Goal: Task Accomplishment & Management: Manage account settings

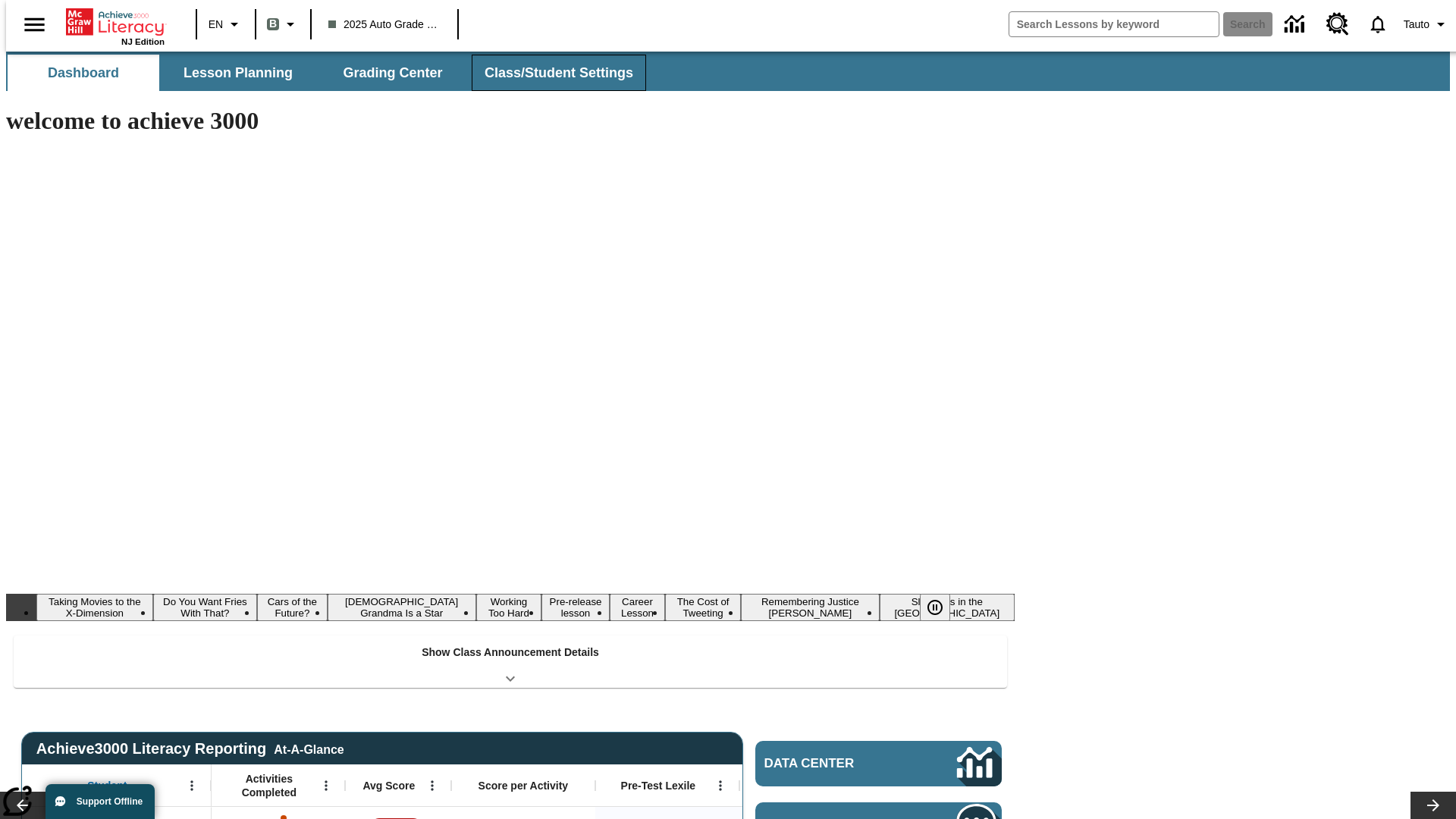
click at [550, 73] on button "Class/Student Settings" at bounding box center [559, 73] width 175 height 37
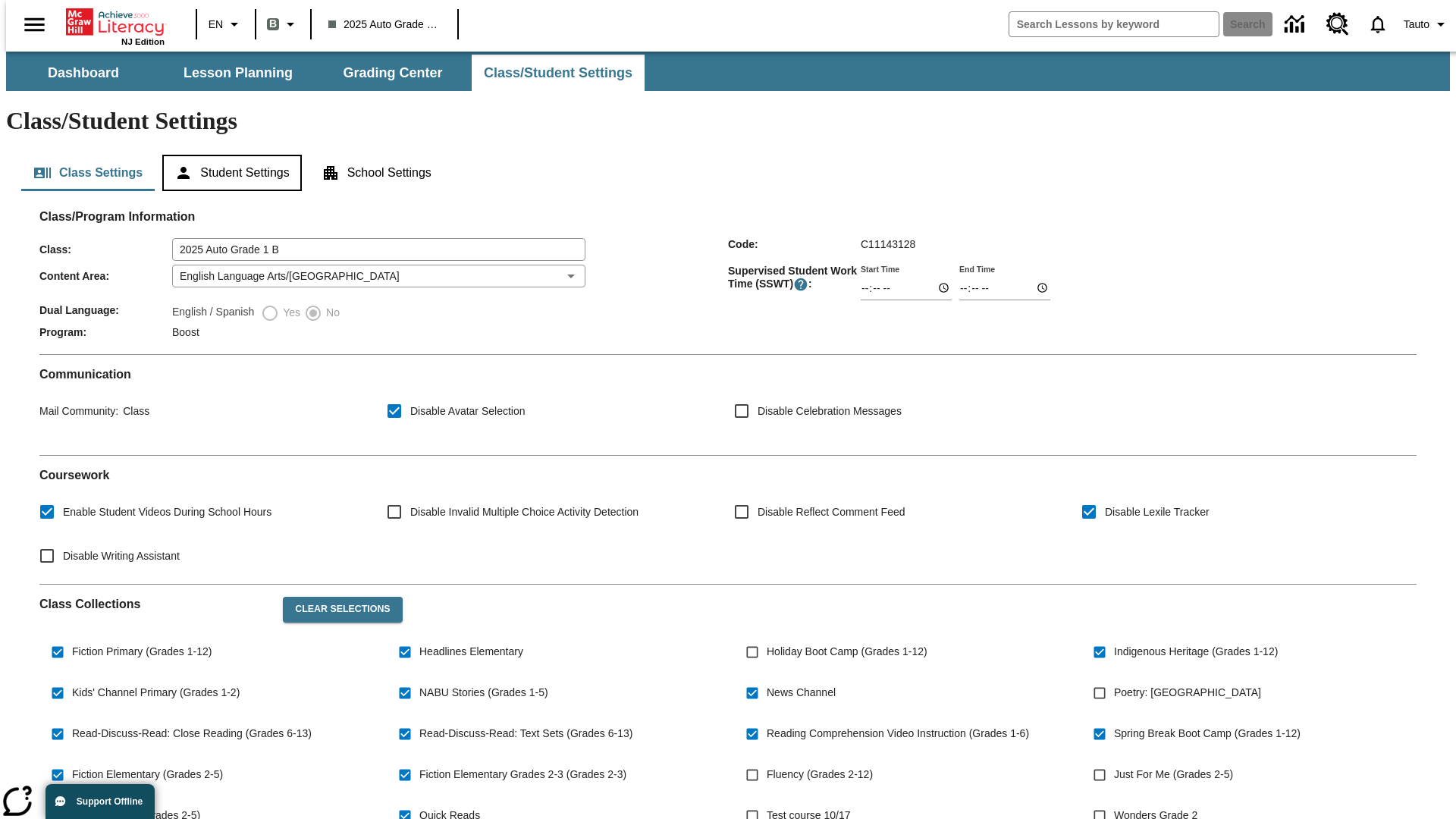
click at [229, 155] on button "Student Settings" at bounding box center [231, 173] width 139 height 37
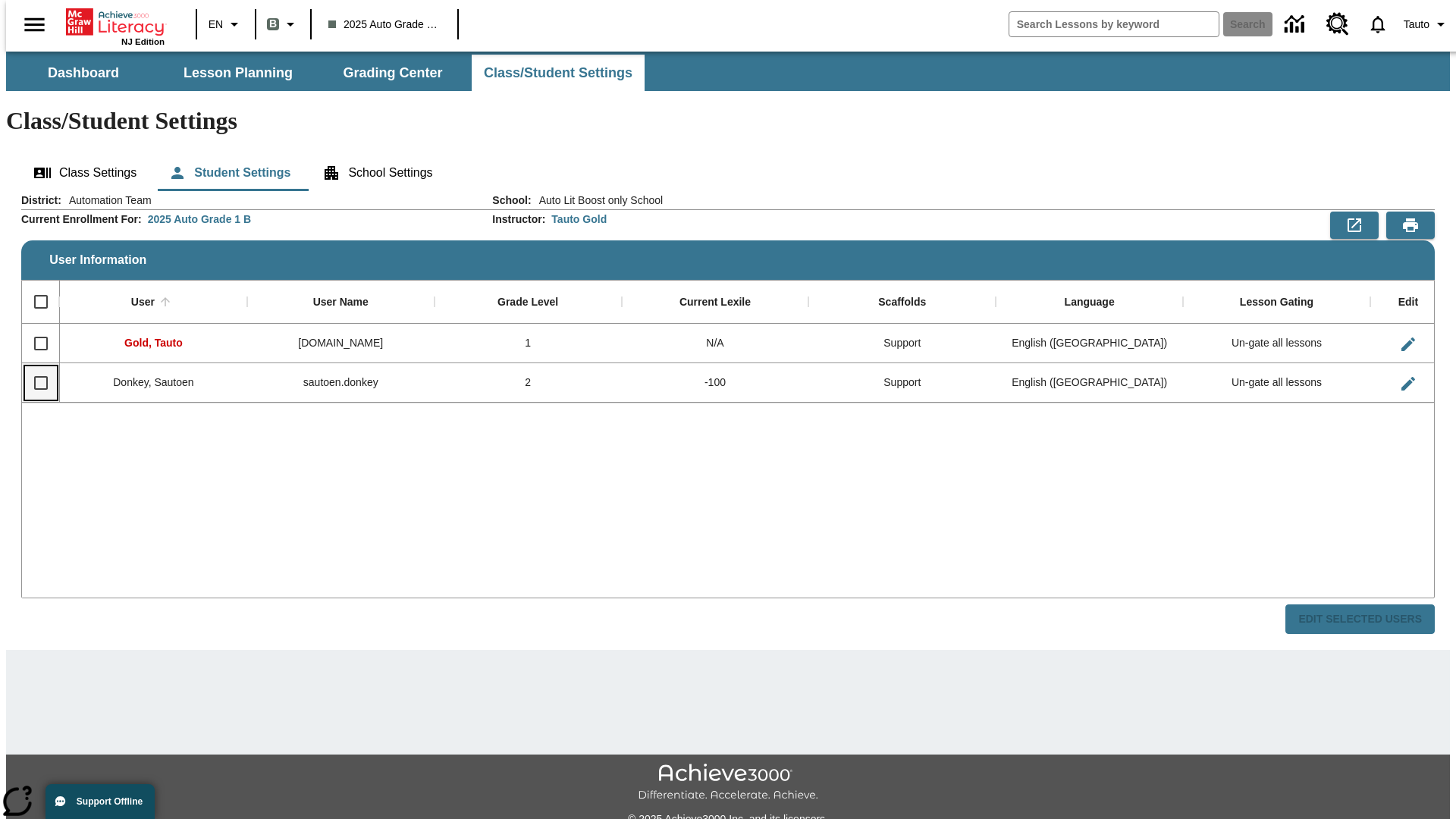
click at [34, 367] on input "Select row" at bounding box center [42, 384] width 32 height 32
checkbox input "true"
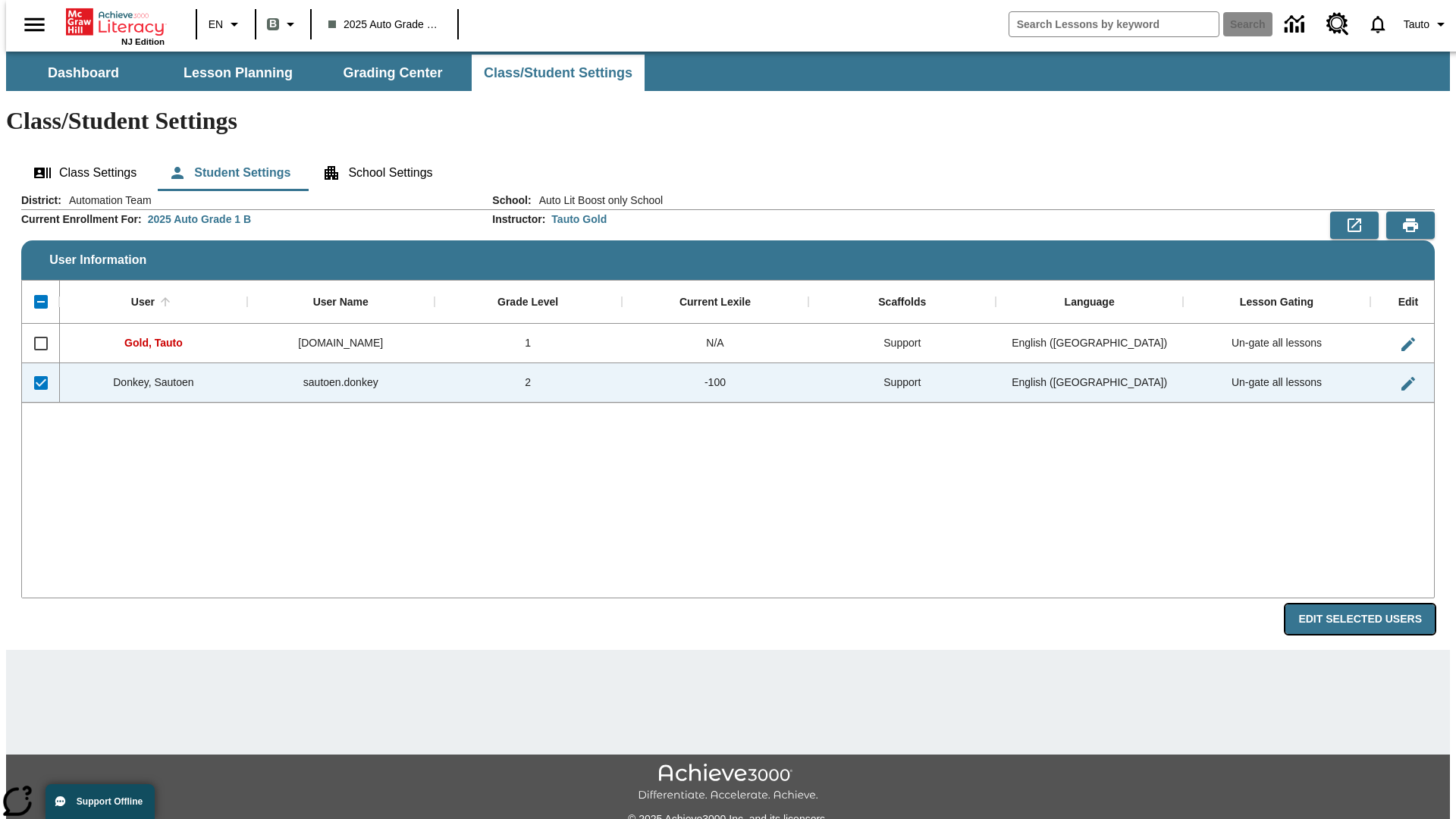
click at [1372, 605] on button "Edit Selected Users" at bounding box center [1360, 619] width 149 height 29
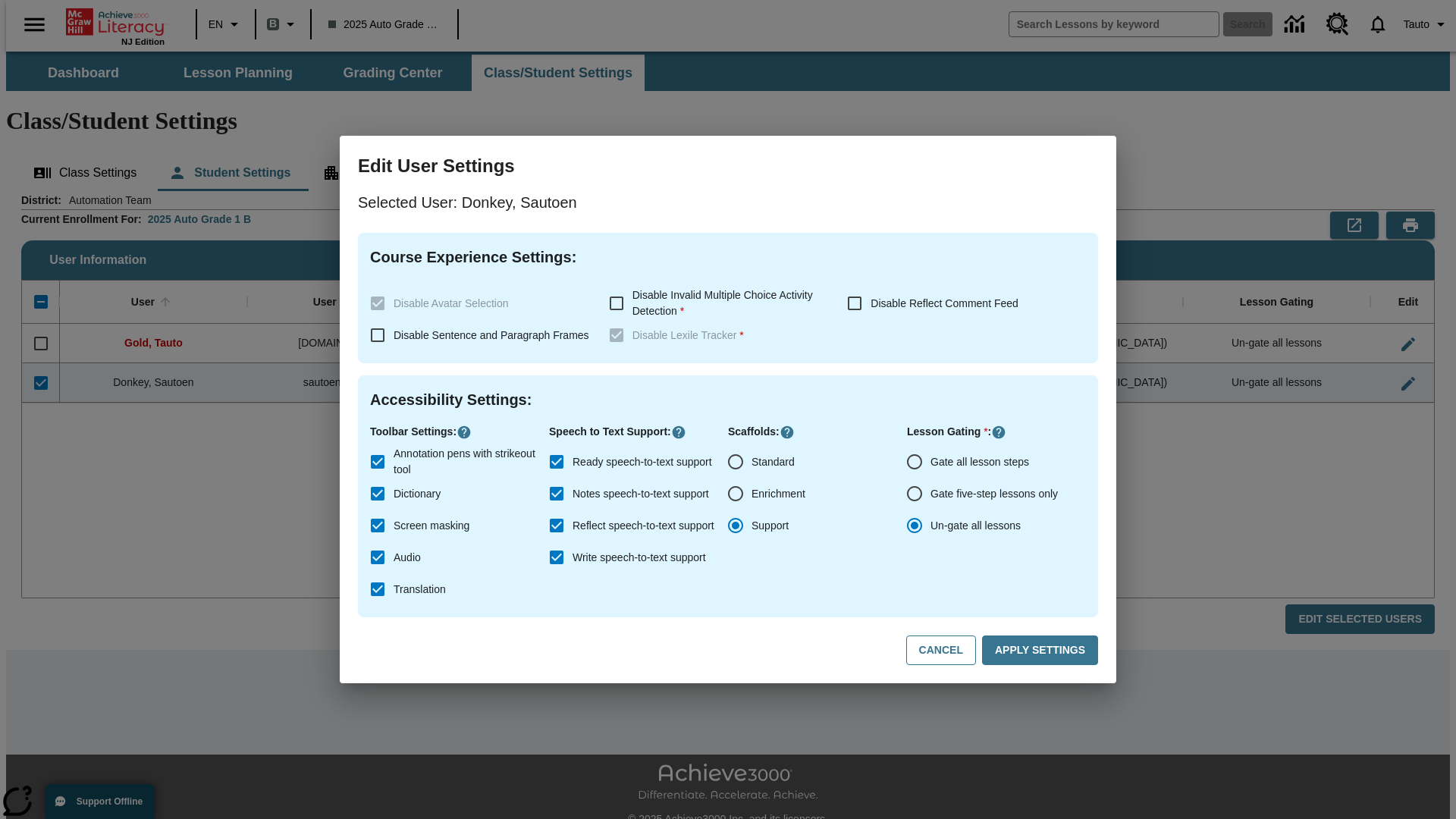
click at [915, 462] on input "Gate all lesson steps" at bounding box center [915, 462] width 32 height 32
radio input "true"
click at [1042, 651] on button "Apply Settings" at bounding box center [1040, 650] width 116 height 29
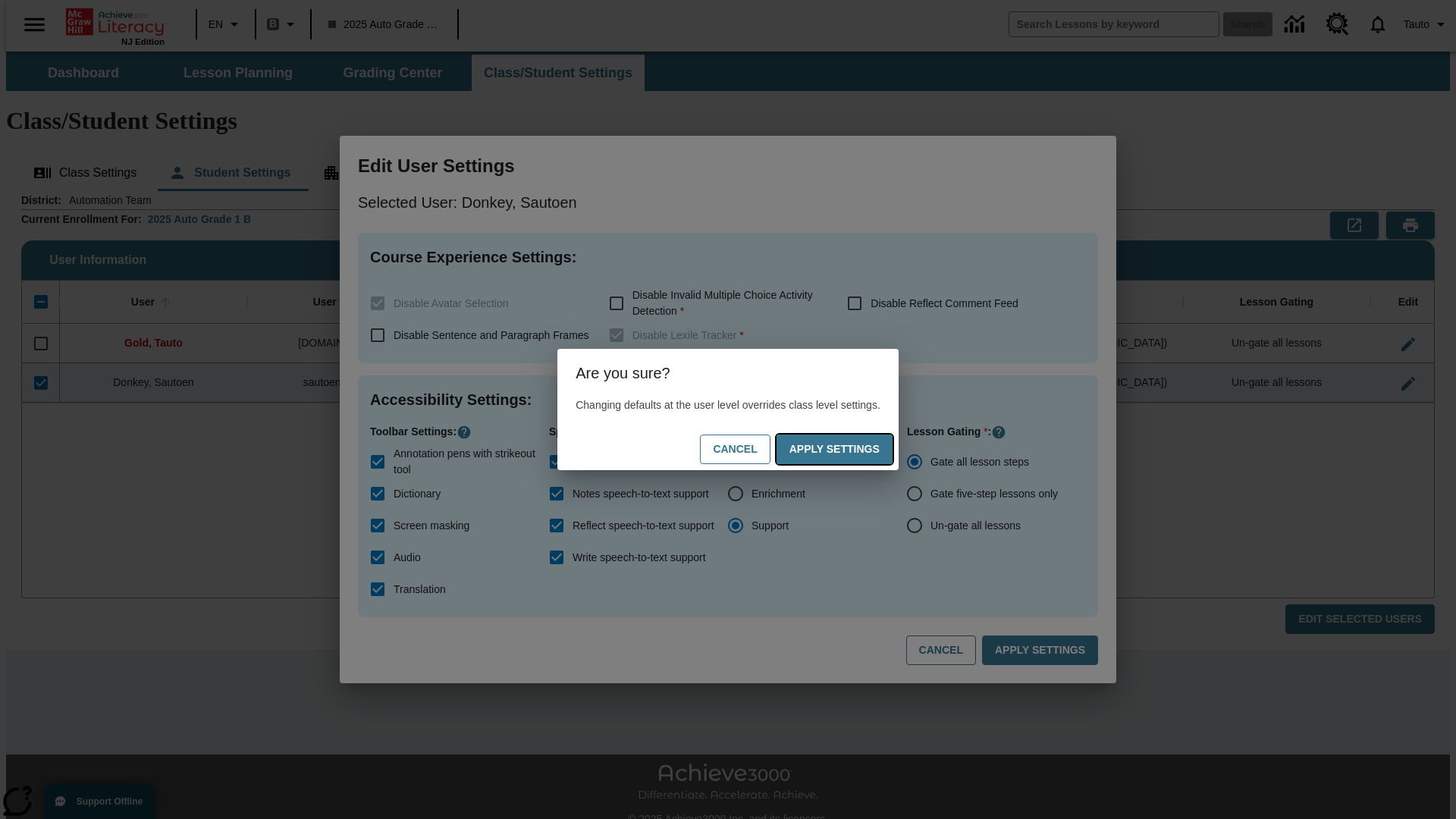
click at [850, 449] on button "Apply Settings" at bounding box center [834, 449] width 116 height 29
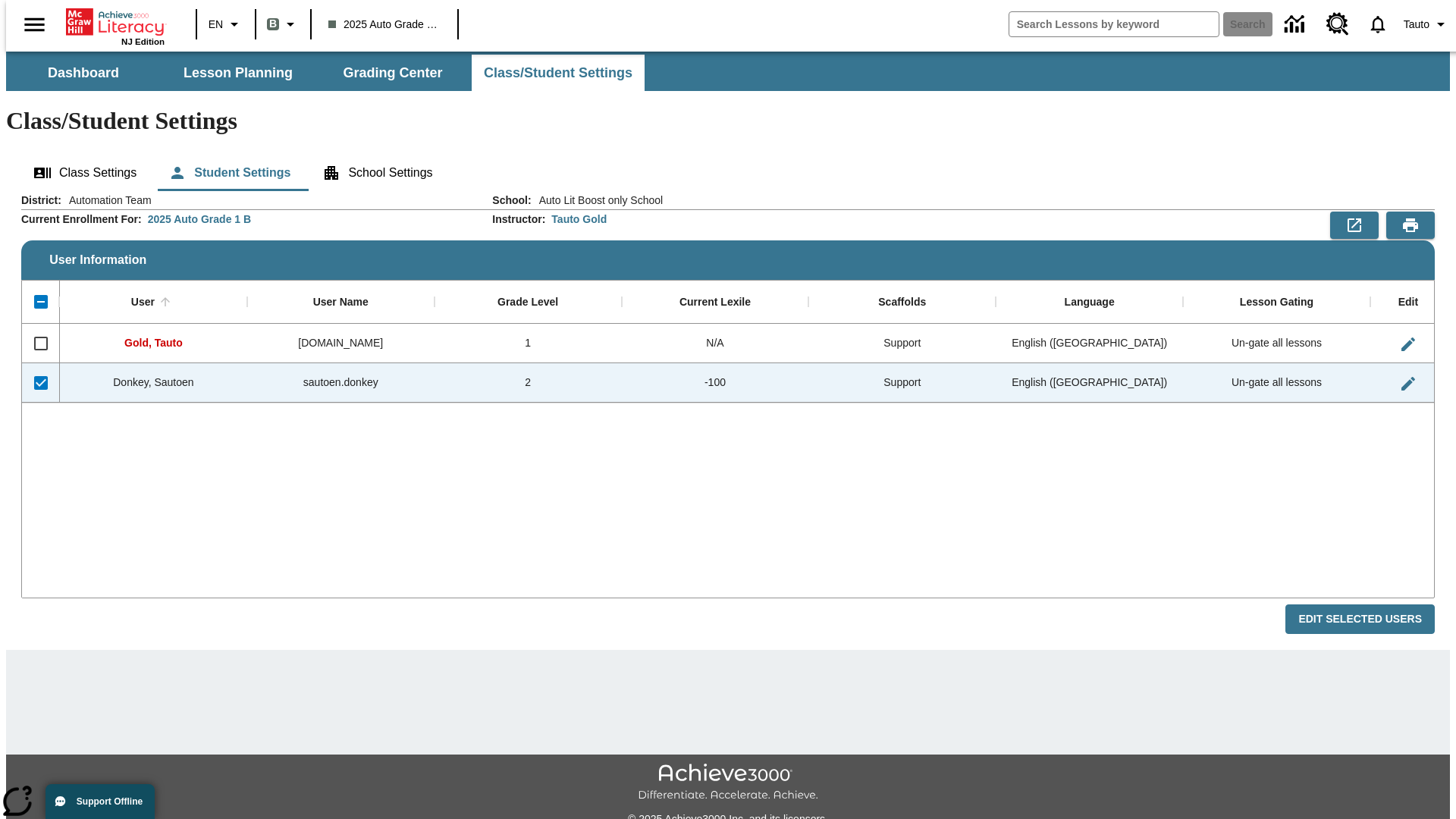
checkbox input "false"
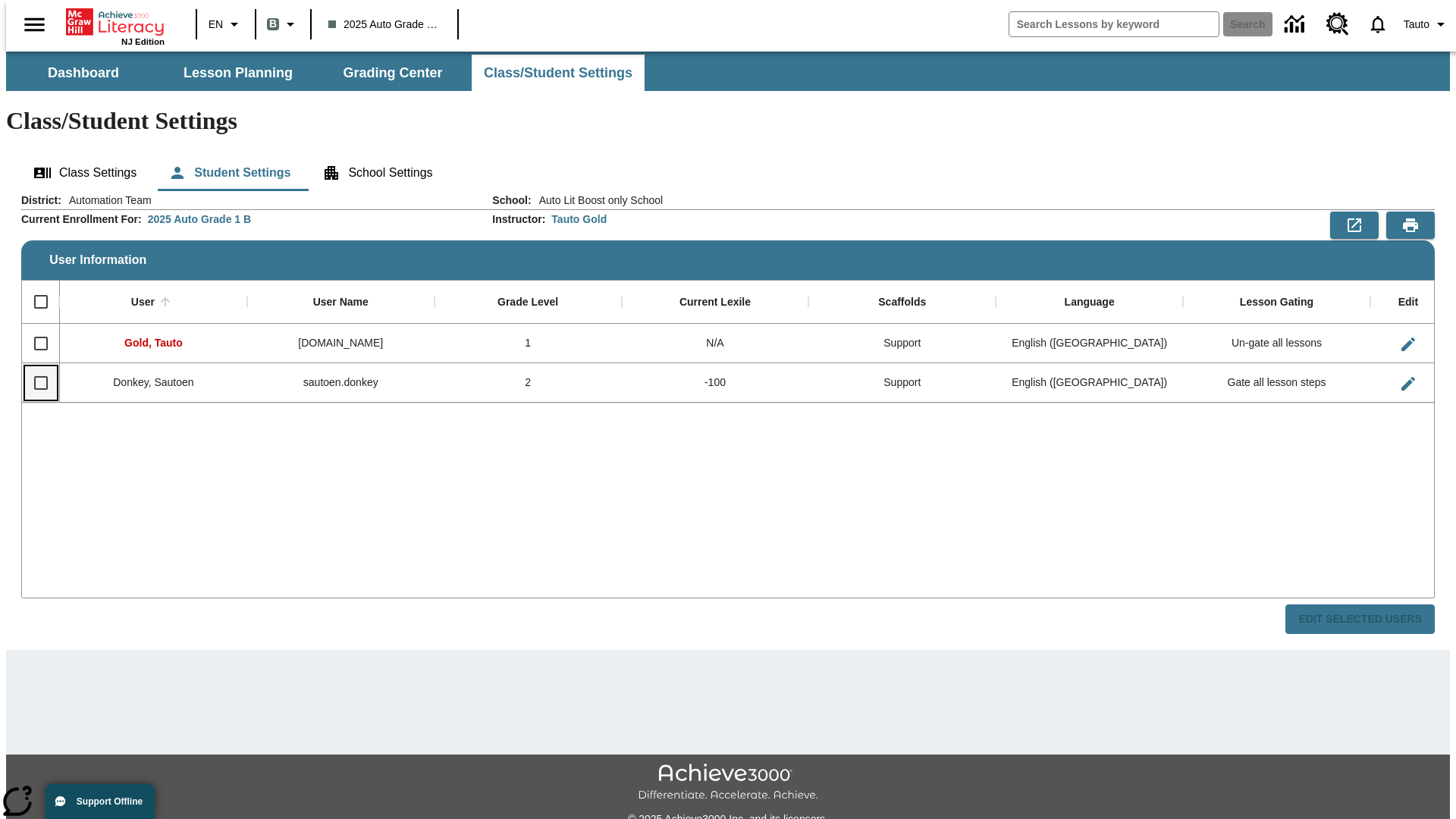
click at [34, 367] on input "Select row" at bounding box center [42, 384] width 32 height 32
checkbox input "true"
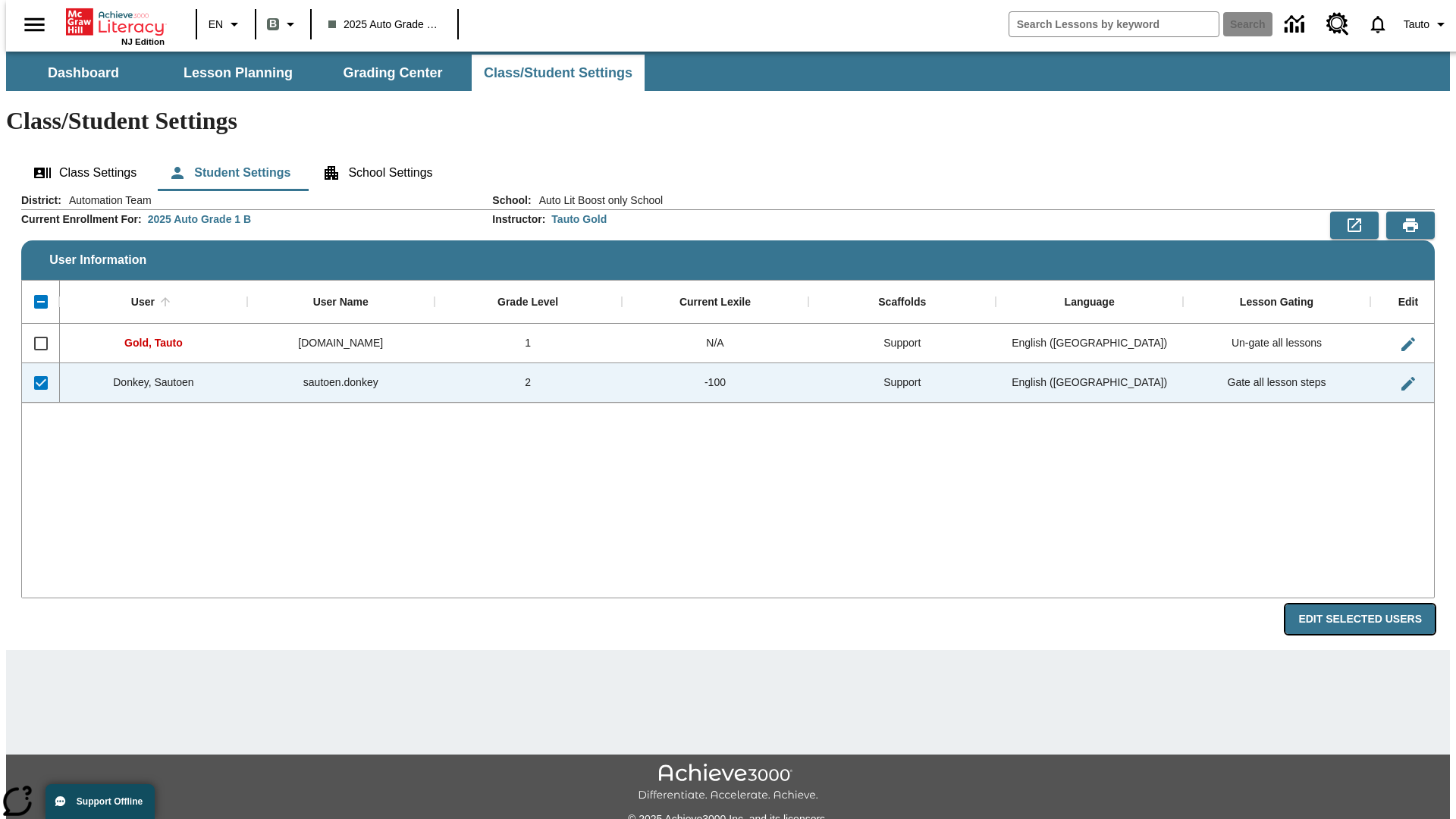
click at [1372, 605] on button "Edit Selected Users" at bounding box center [1360, 619] width 149 height 29
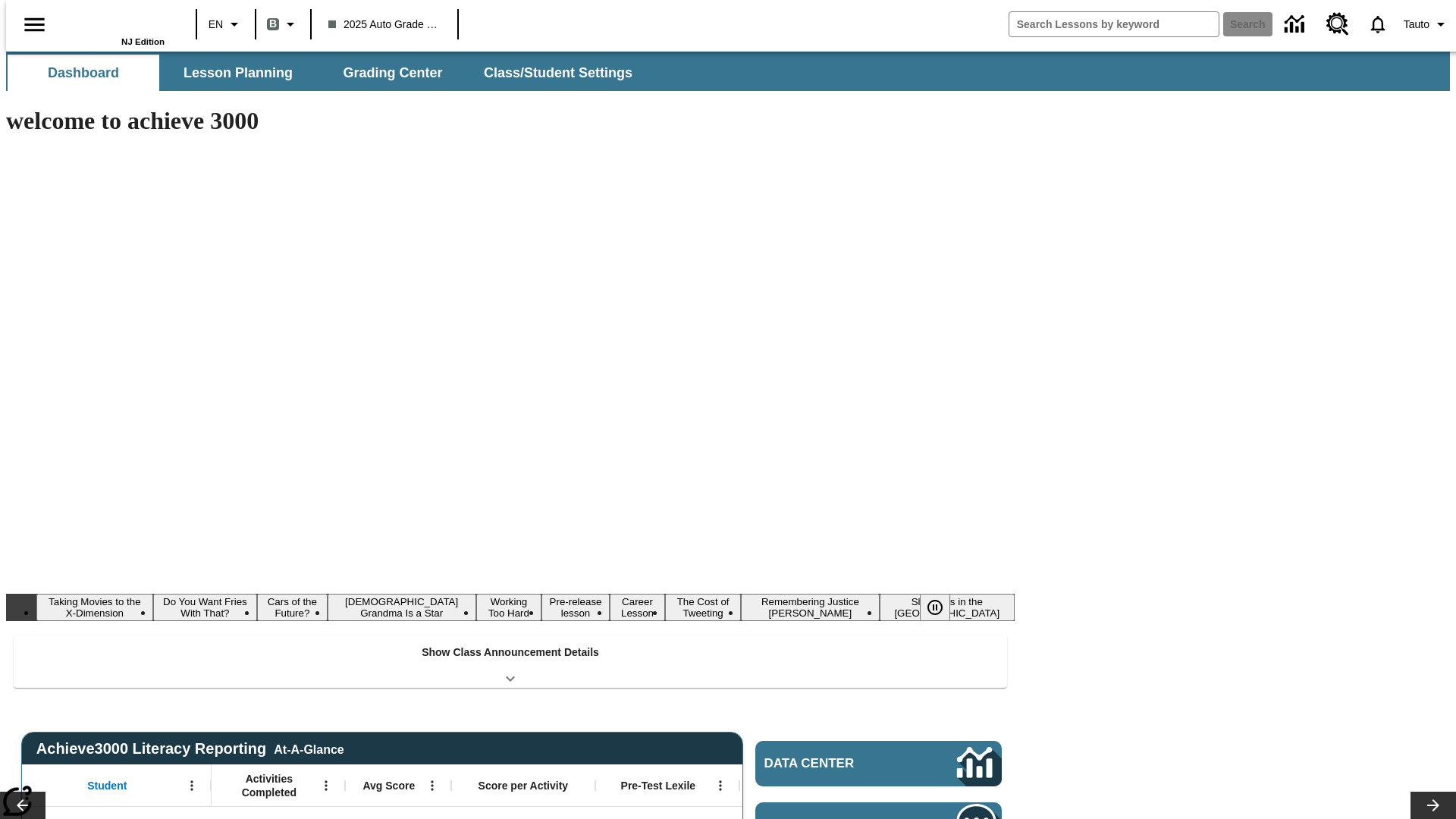
type input "-1"
click at [550, 73] on button "Class/Student Settings" at bounding box center [559, 73] width 175 height 37
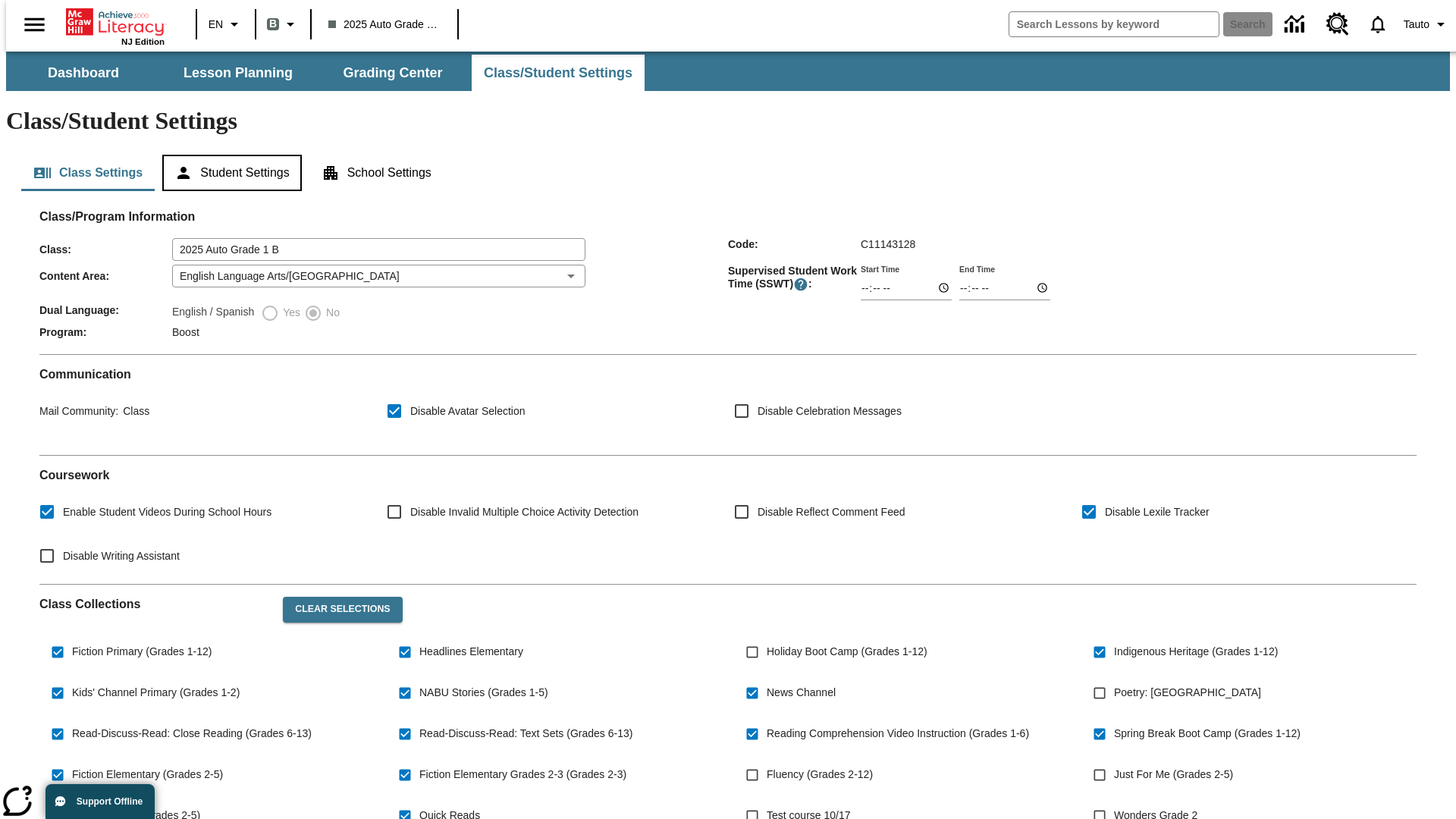
click at [229, 155] on button "Student Settings" at bounding box center [231, 173] width 139 height 37
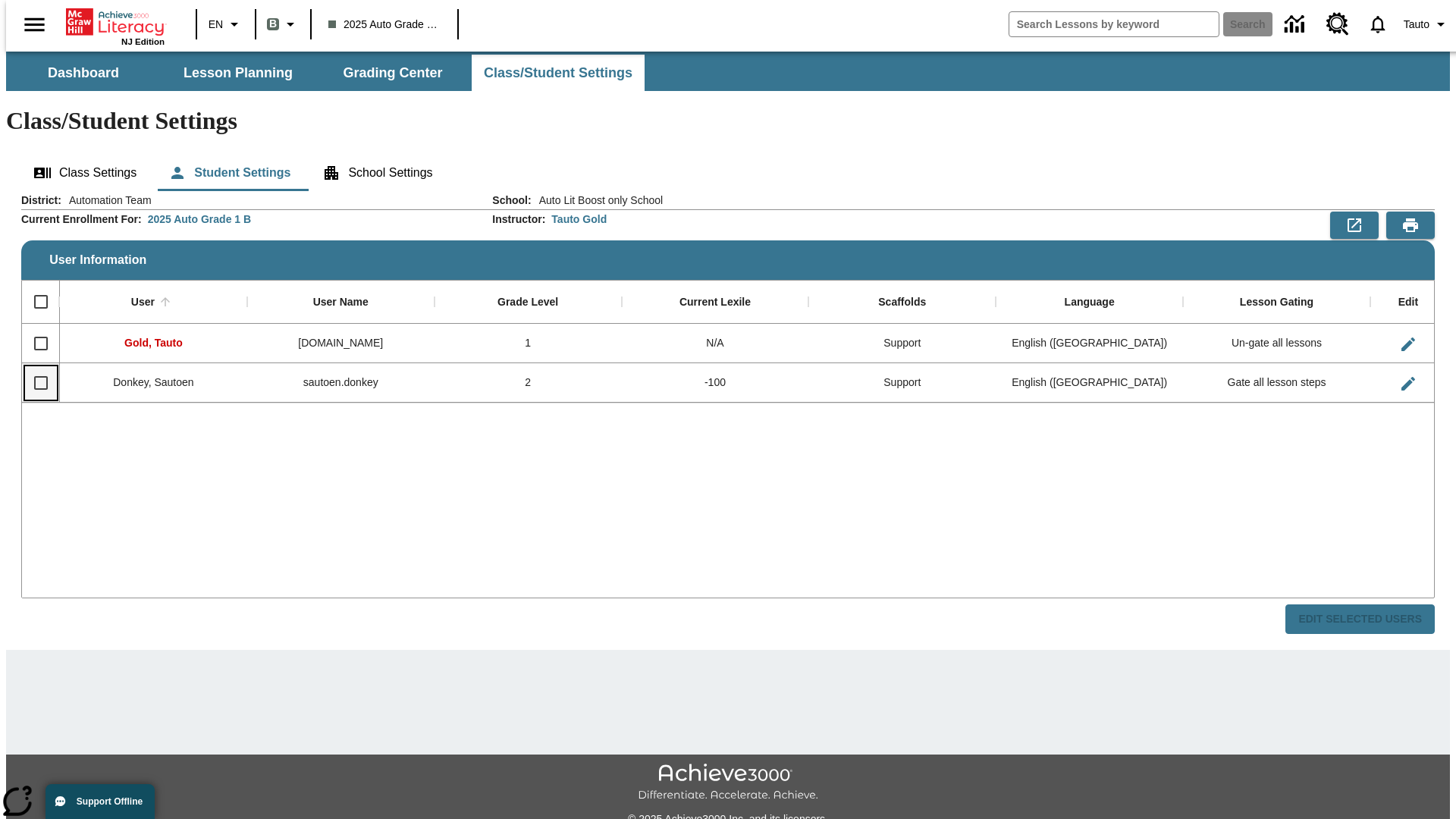
click at [34, 367] on input "Select row" at bounding box center [42, 384] width 32 height 32
checkbox input "true"
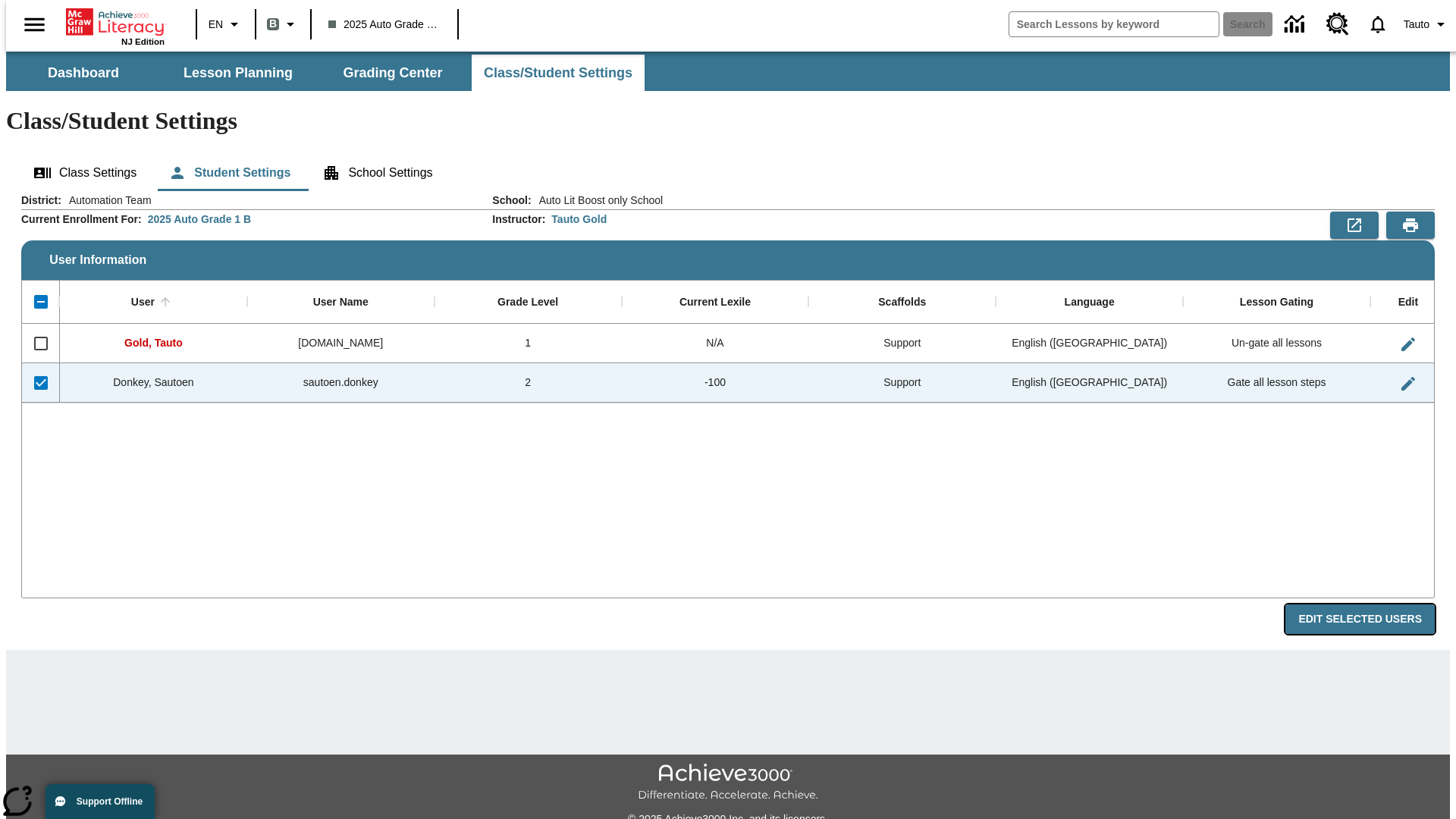
click at [1372, 605] on button "Edit Selected Users" at bounding box center [1360, 619] width 149 height 29
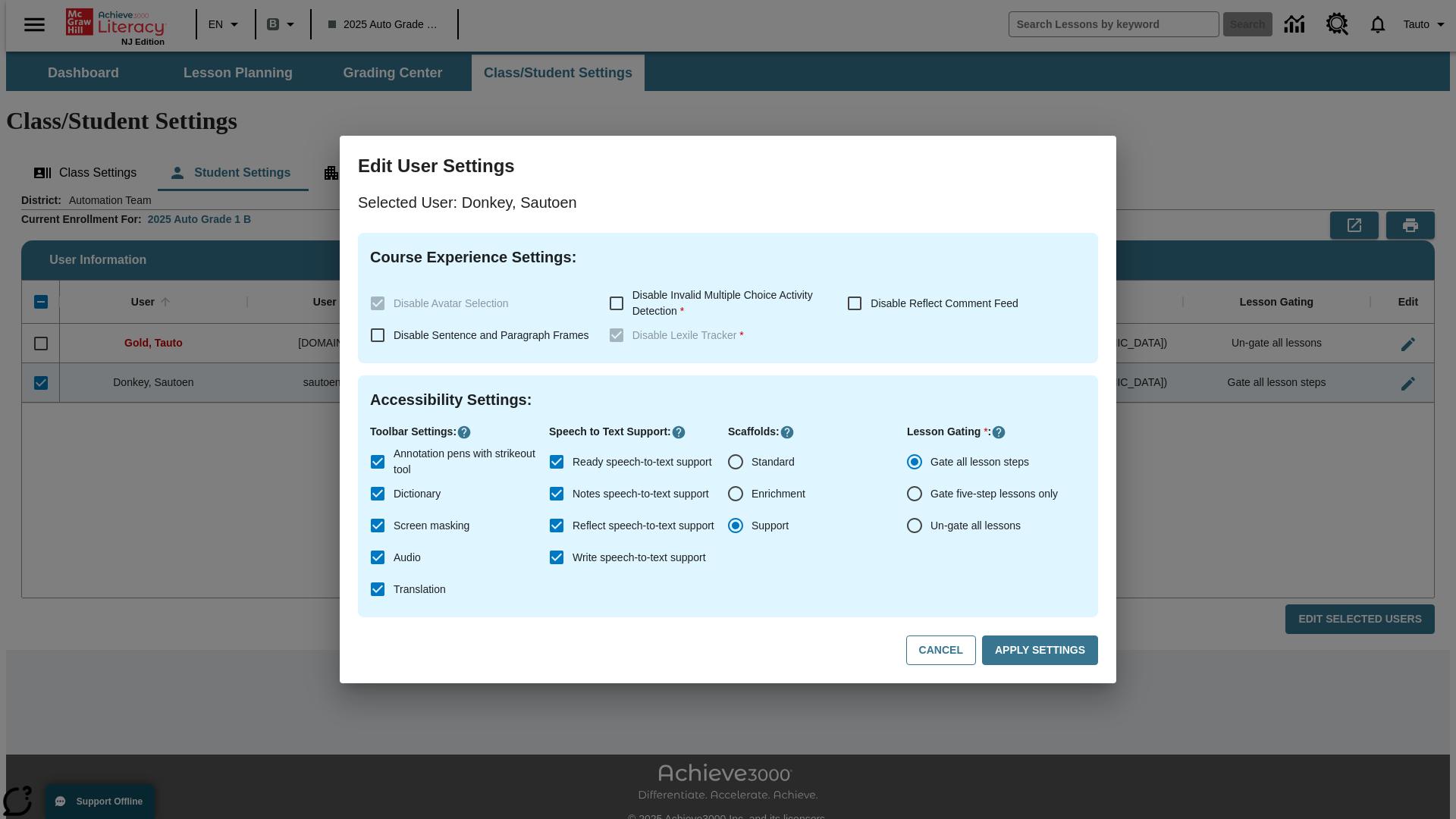
click at [915, 526] on input "Un-gate all lessons" at bounding box center [915, 526] width 32 height 32
radio input "true"
click at [1042, 651] on button "Apply Settings" at bounding box center [1040, 650] width 116 height 29
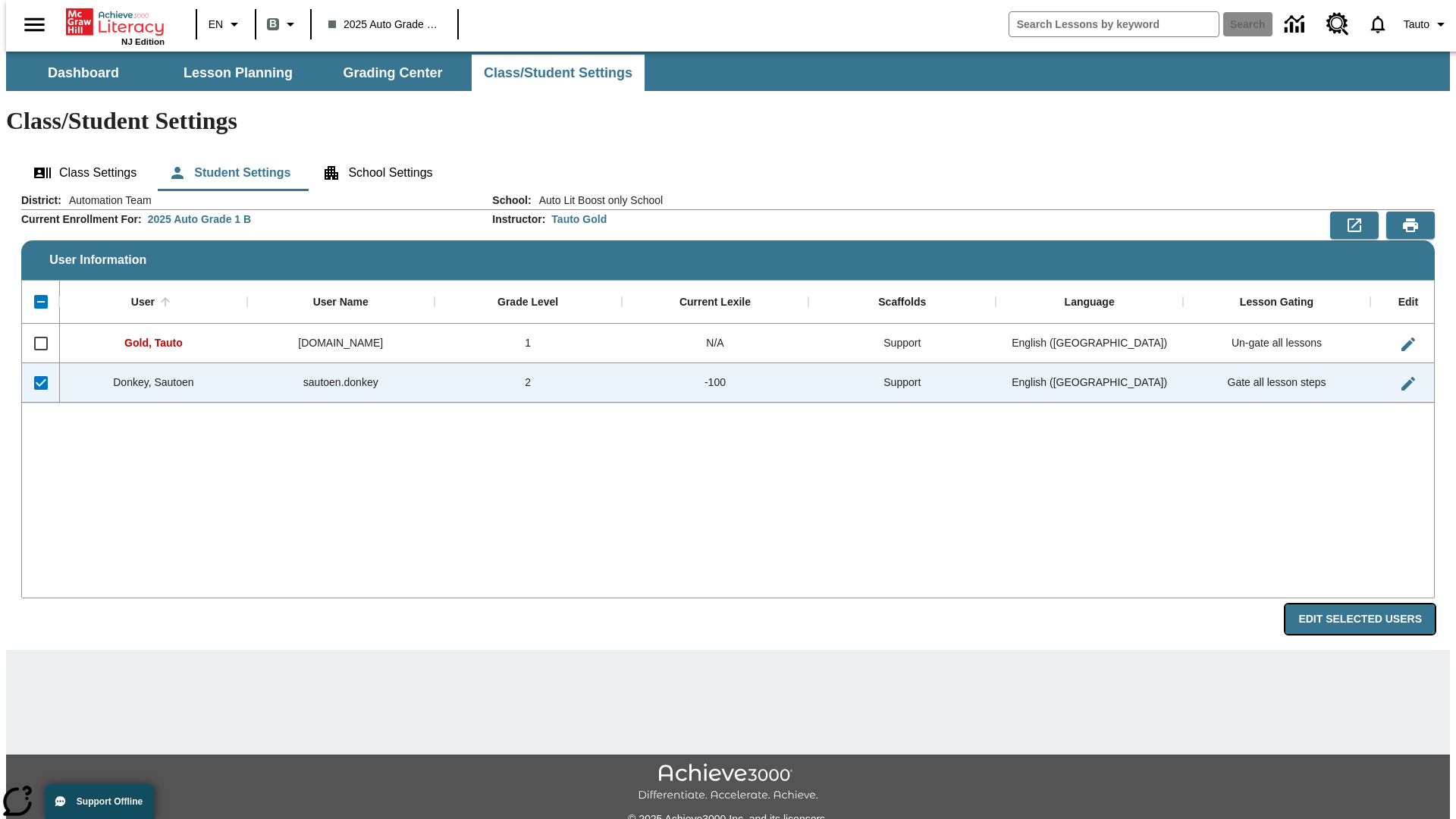
radio input "true"
checkbox input "false"
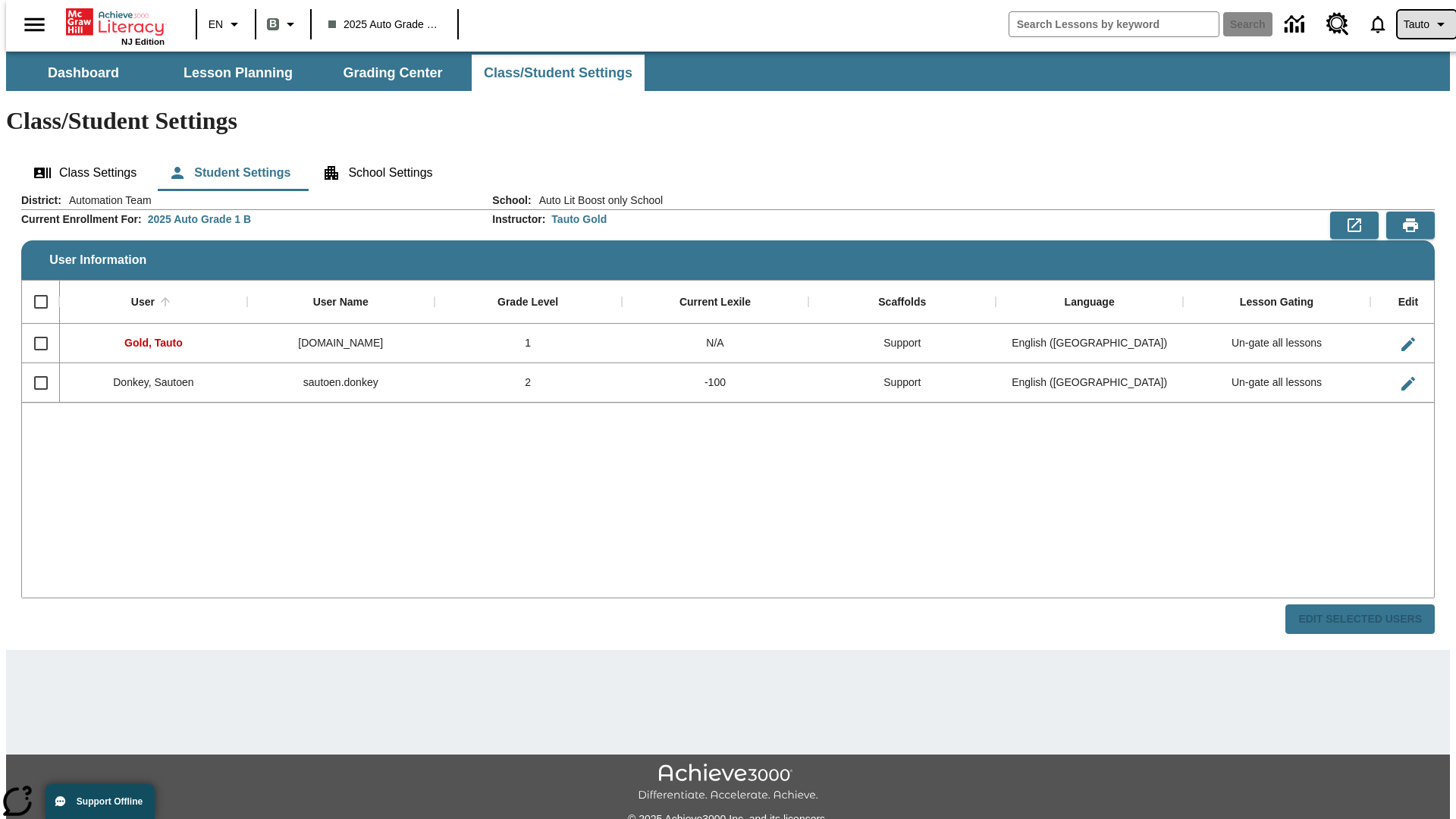
click at [1419, 25] on span "Tauto" at bounding box center [1416, 25] width 25 height 16
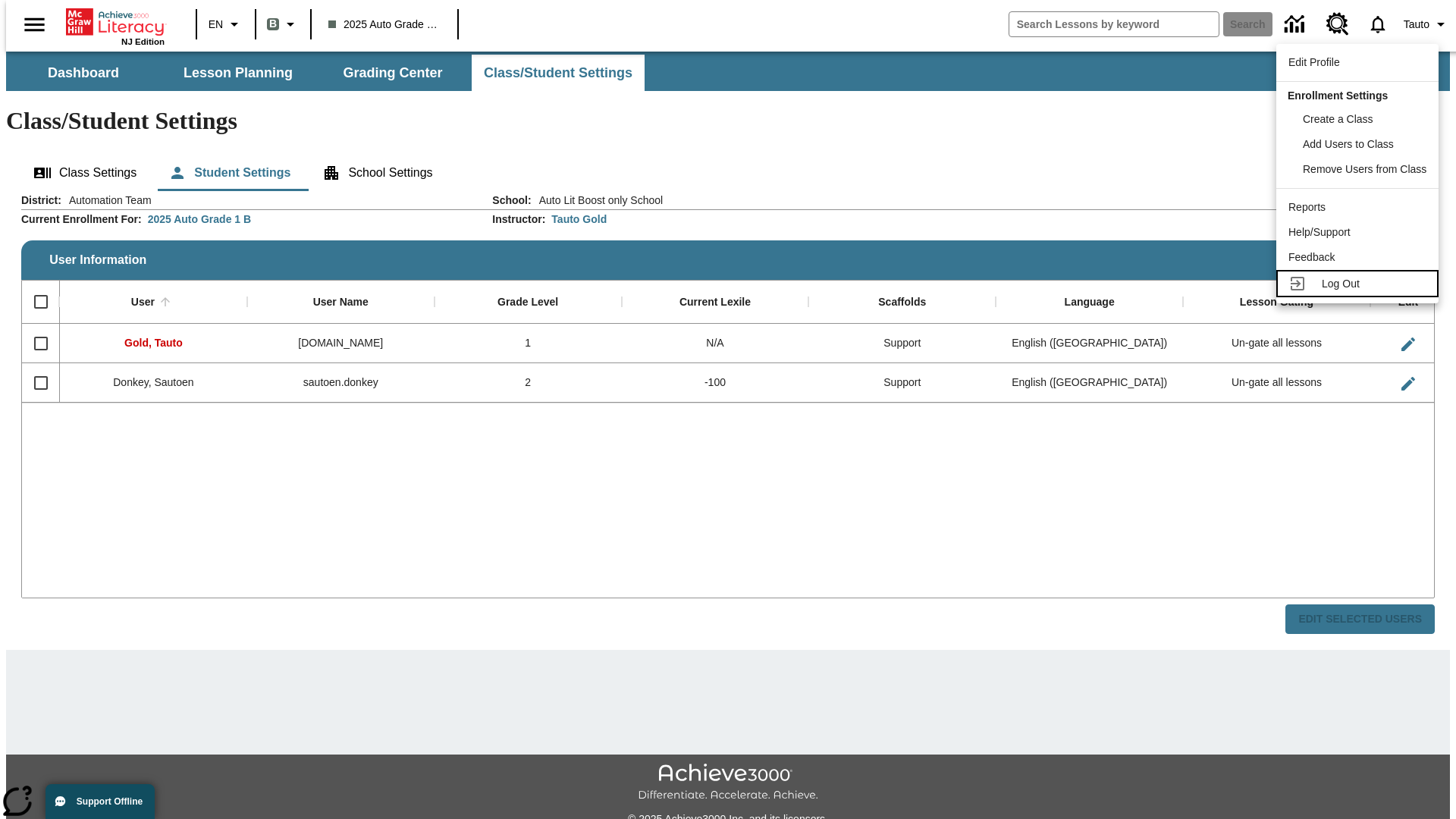
click at [1360, 283] on span "Log Out" at bounding box center [1341, 283] width 38 height 12
